Goal: Find contact information: Find contact information

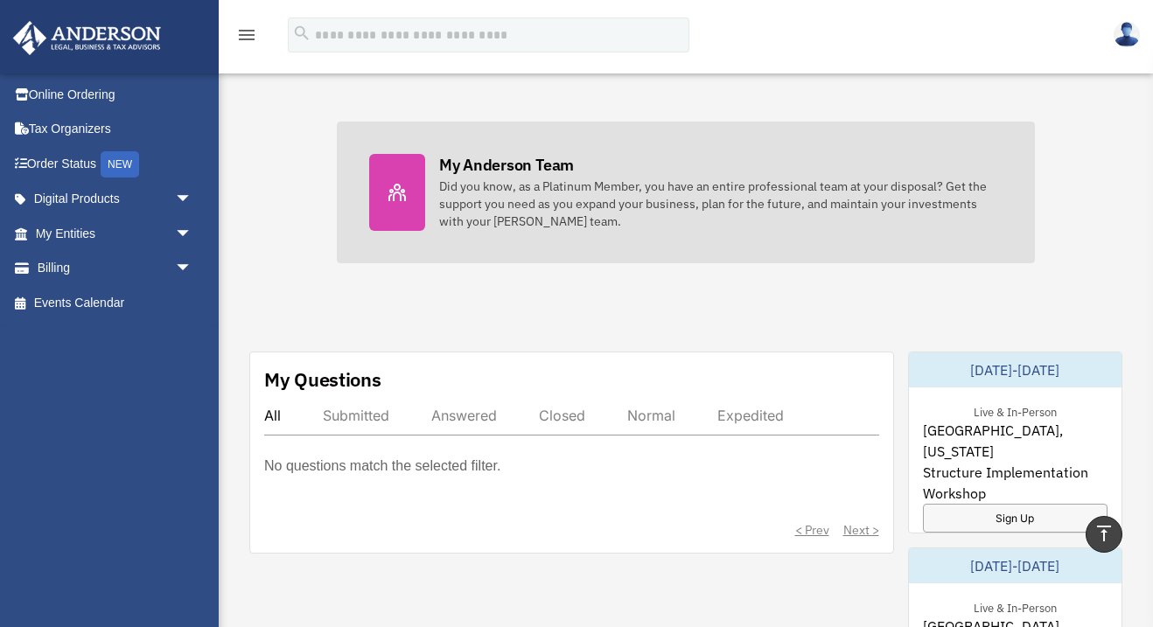
scroll to position [723, 0]
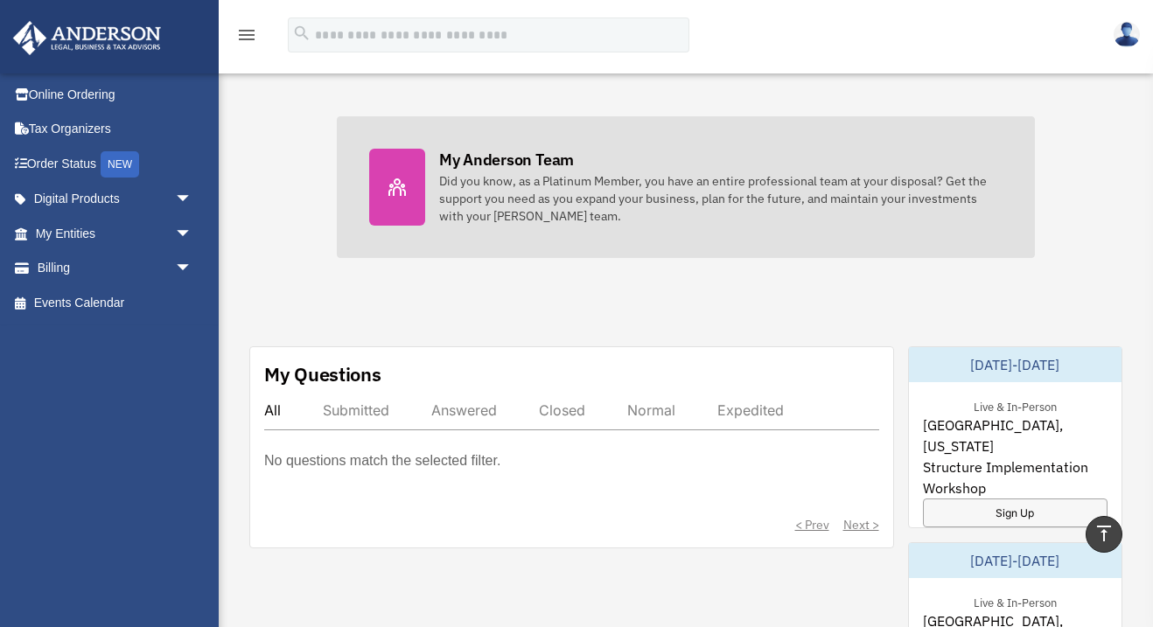
click at [637, 192] on div "Did you know, as a Platinum Member, you have an entire professional team at you…" at bounding box center [720, 198] width 563 height 52
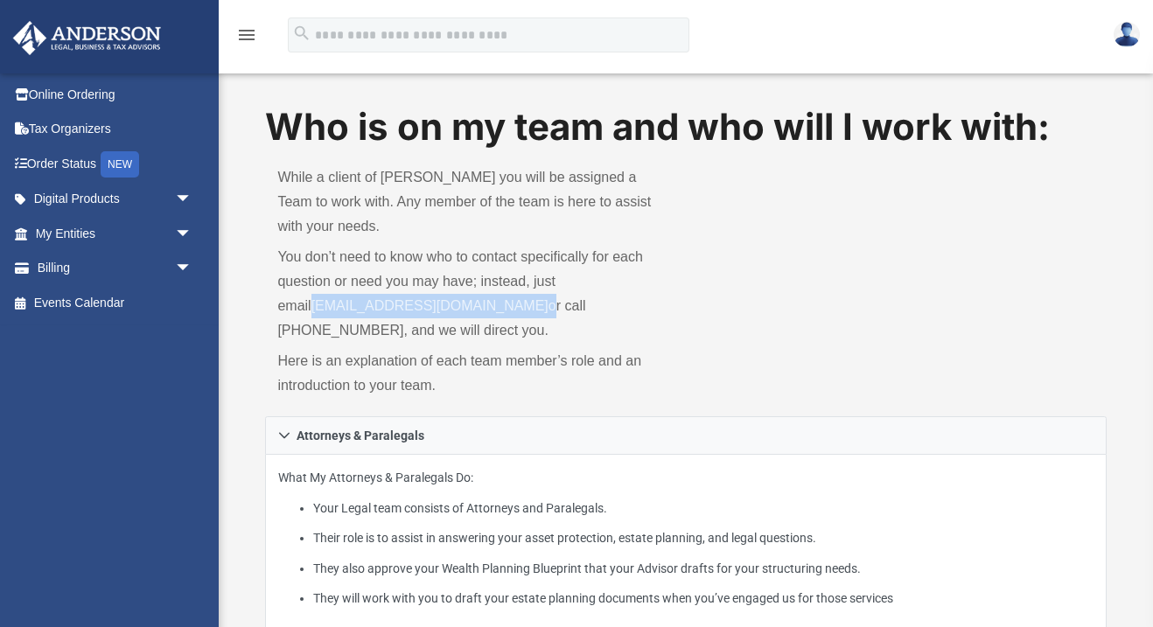
drag, startPoint x: 485, startPoint y: 279, endPoint x: 276, endPoint y: 282, distance: 208.2
click at [277, 282] on p "You don’t need to know who to contact specifically for each question or need yo…" at bounding box center [475, 294] width 396 height 98
copy p "myteam@andersonadvisors.com"
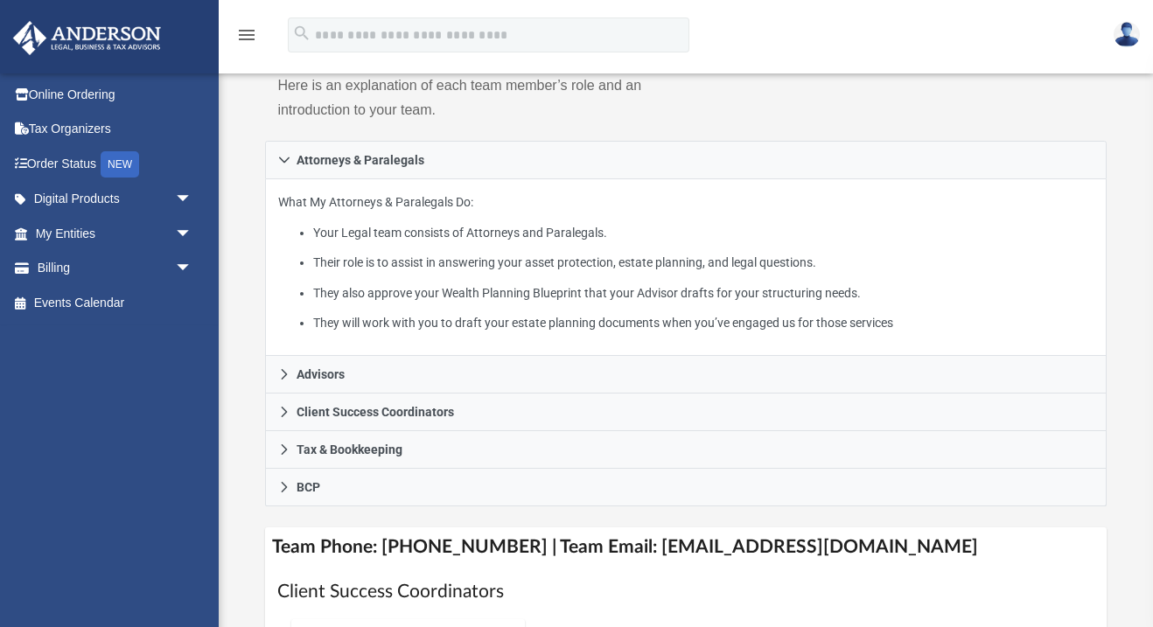
scroll to position [278, 0]
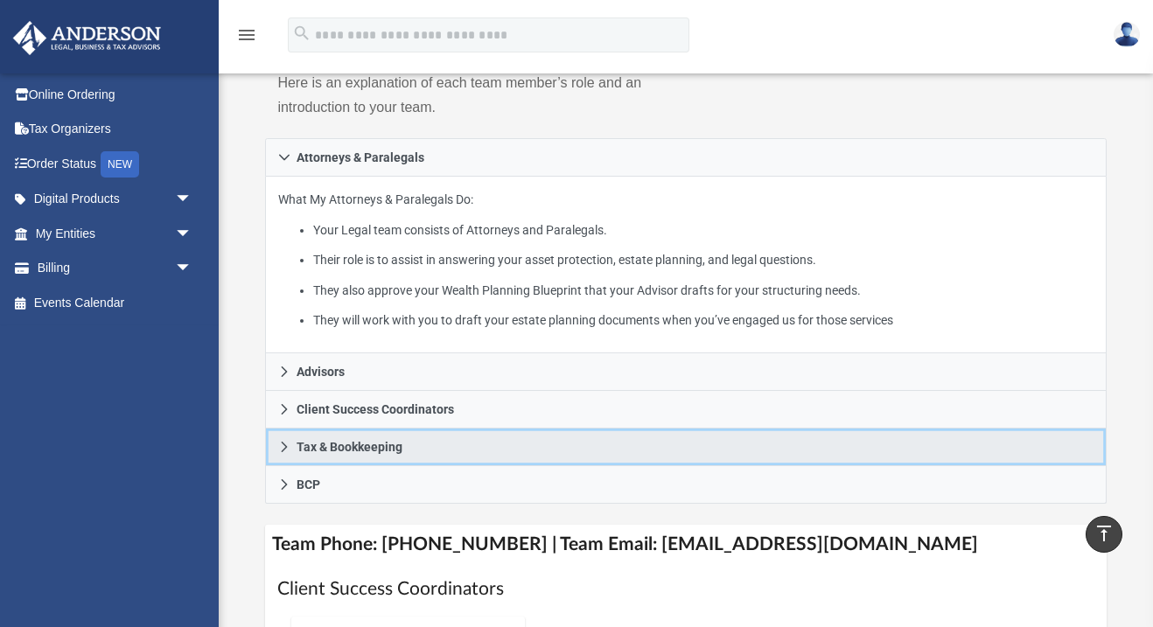
click at [288, 441] on icon at bounding box center [284, 447] width 12 height 12
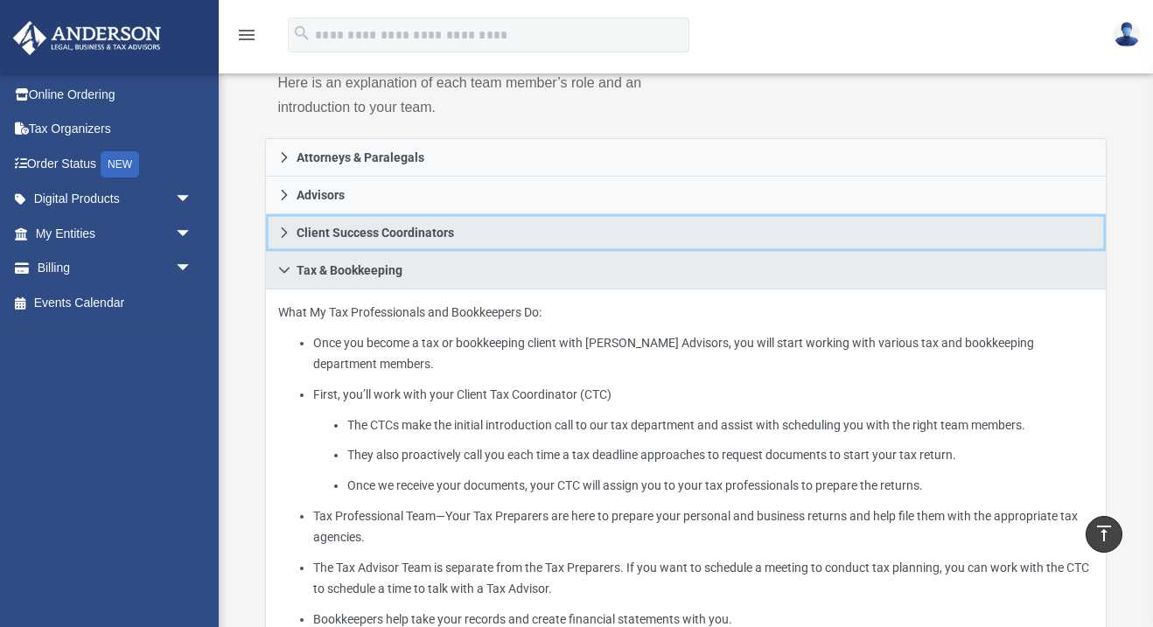
click at [286, 227] on icon at bounding box center [285, 232] width 6 height 10
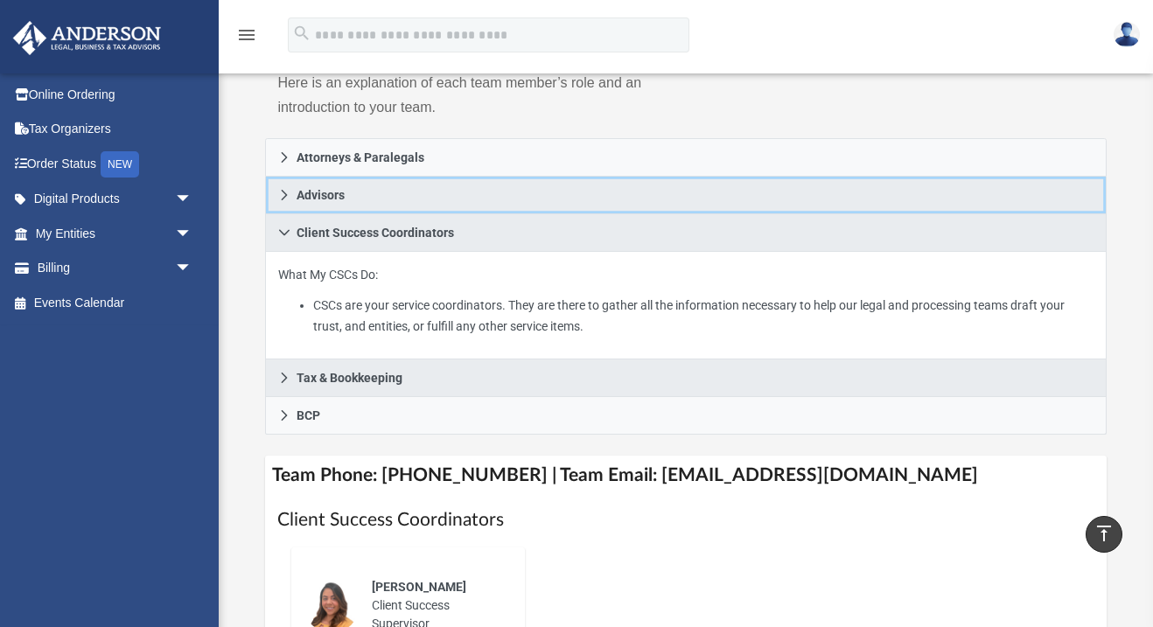
click at [283, 190] on icon at bounding box center [285, 195] width 6 height 10
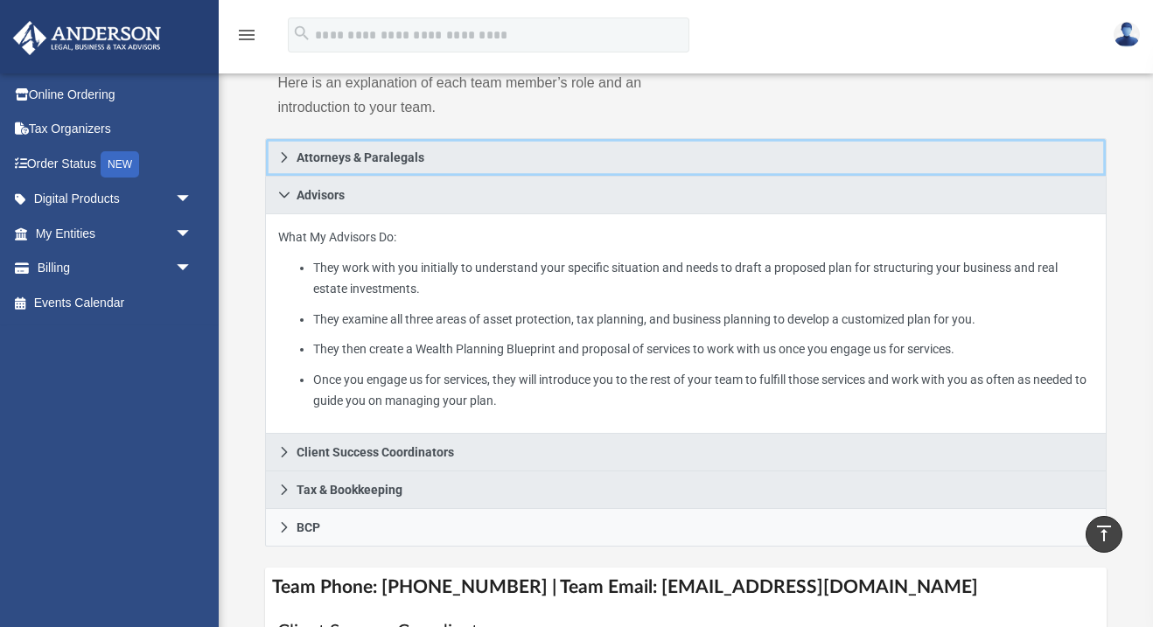
click at [277, 138] on link "Attorneys & Paralegals" at bounding box center [685, 157] width 841 height 38
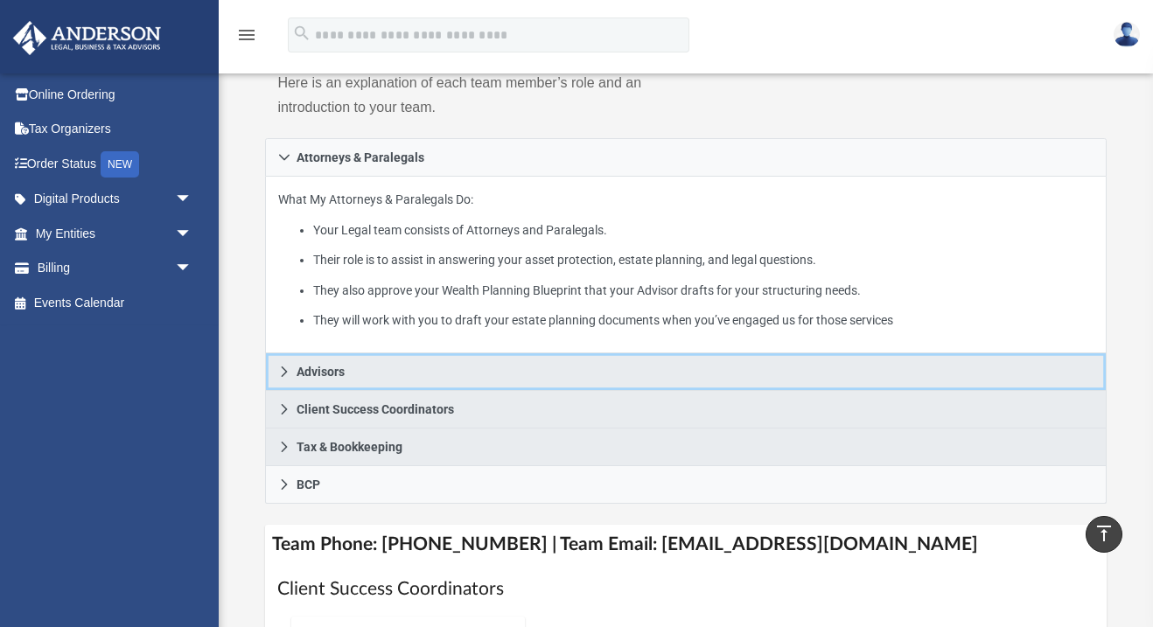
click at [347, 353] on link "Advisors" at bounding box center [685, 372] width 841 height 38
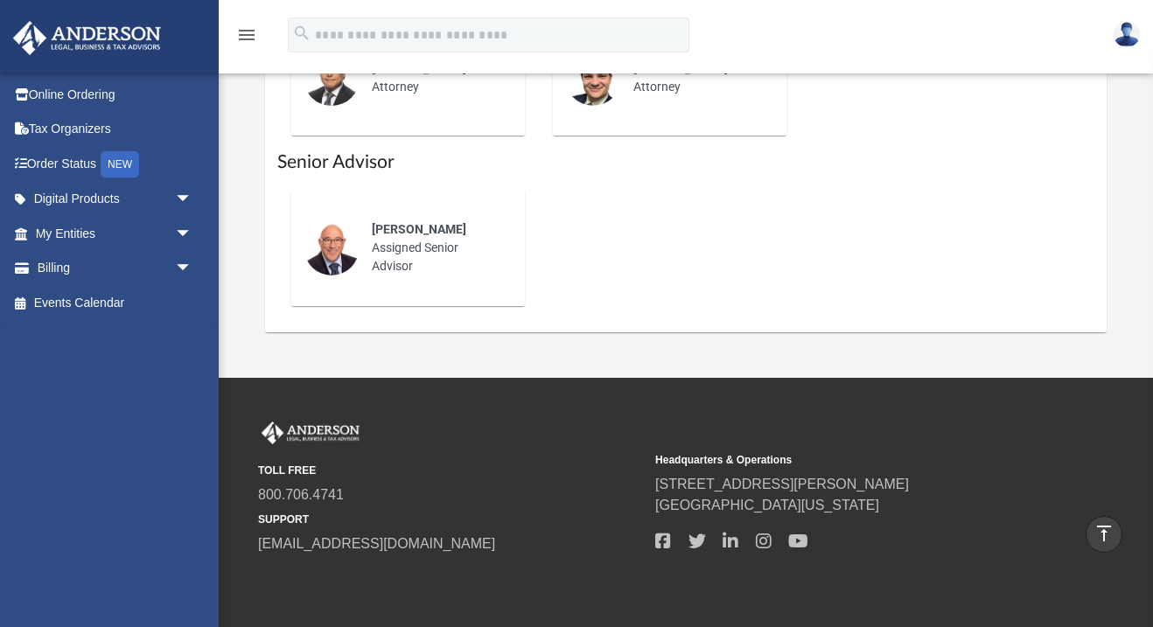
scroll to position [1124, 0]
